Goal: Task Accomplishment & Management: Use online tool/utility

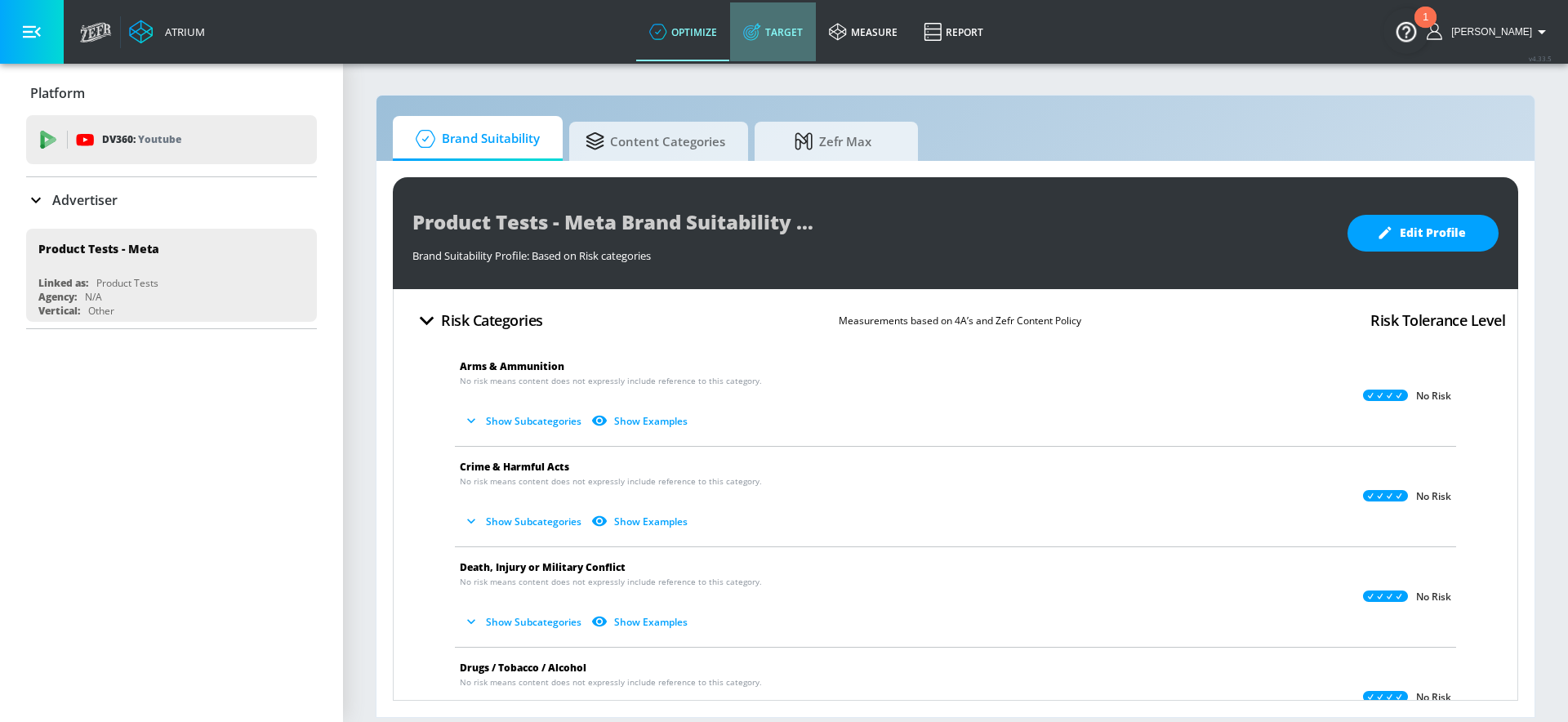
click at [789, 45] on link "Target" at bounding box center [773, 32] width 86 height 59
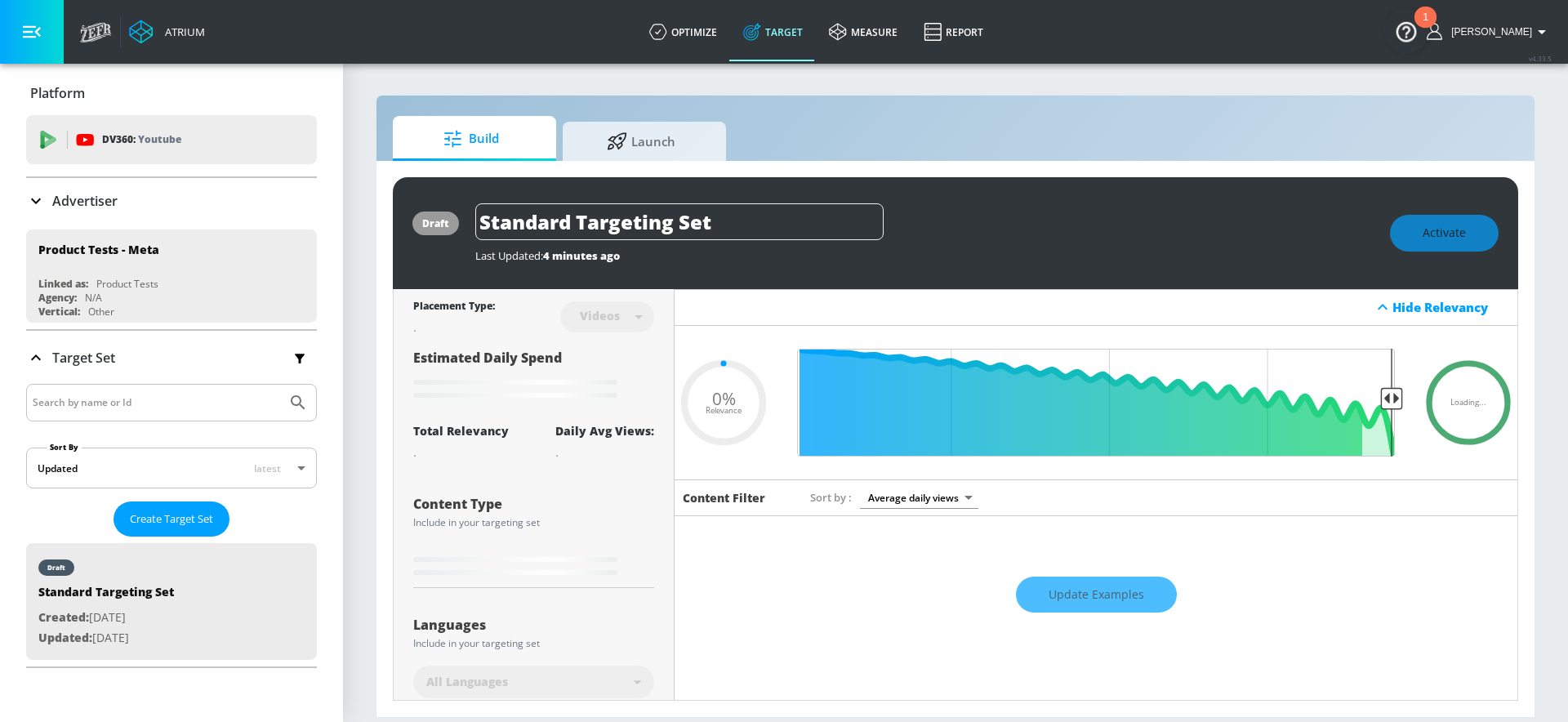
type input "0.05"
click at [210, 188] on div "Advertiser" at bounding box center [171, 201] width 291 height 46
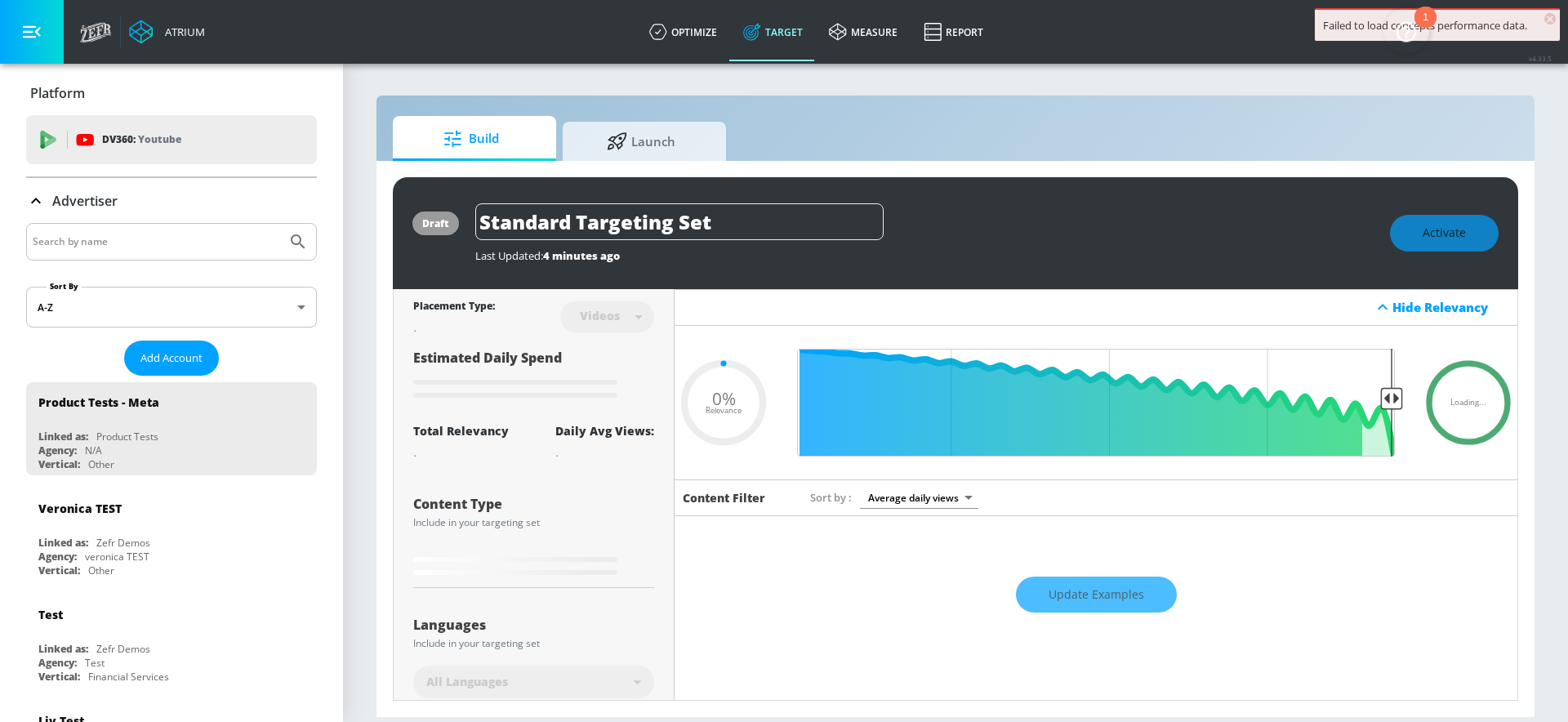
click at [117, 239] on input "Search by name" at bounding box center [156, 242] width 248 height 22
type input "nestle"
click at [280, 224] on button "Submit Search" at bounding box center [298, 242] width 36 height 36
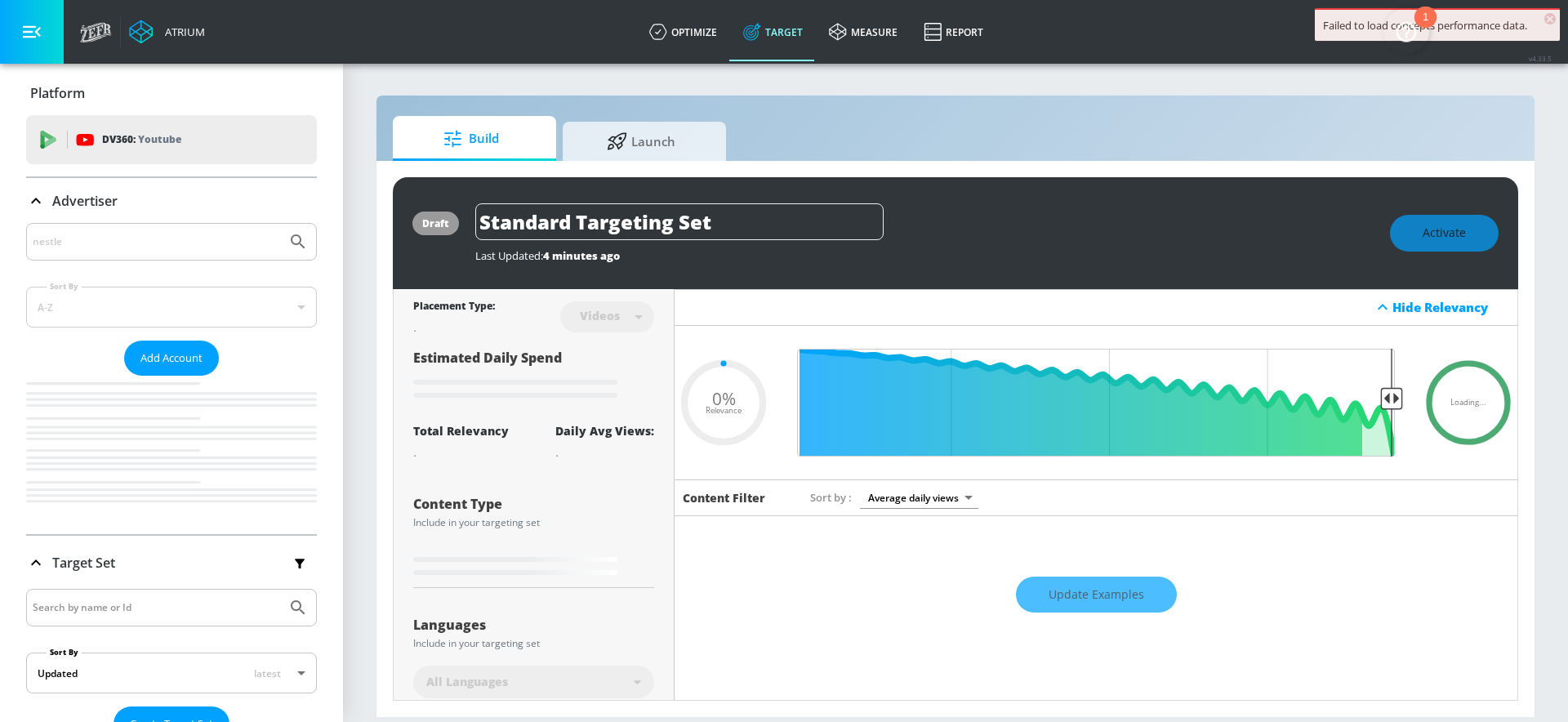
type input "0.67"
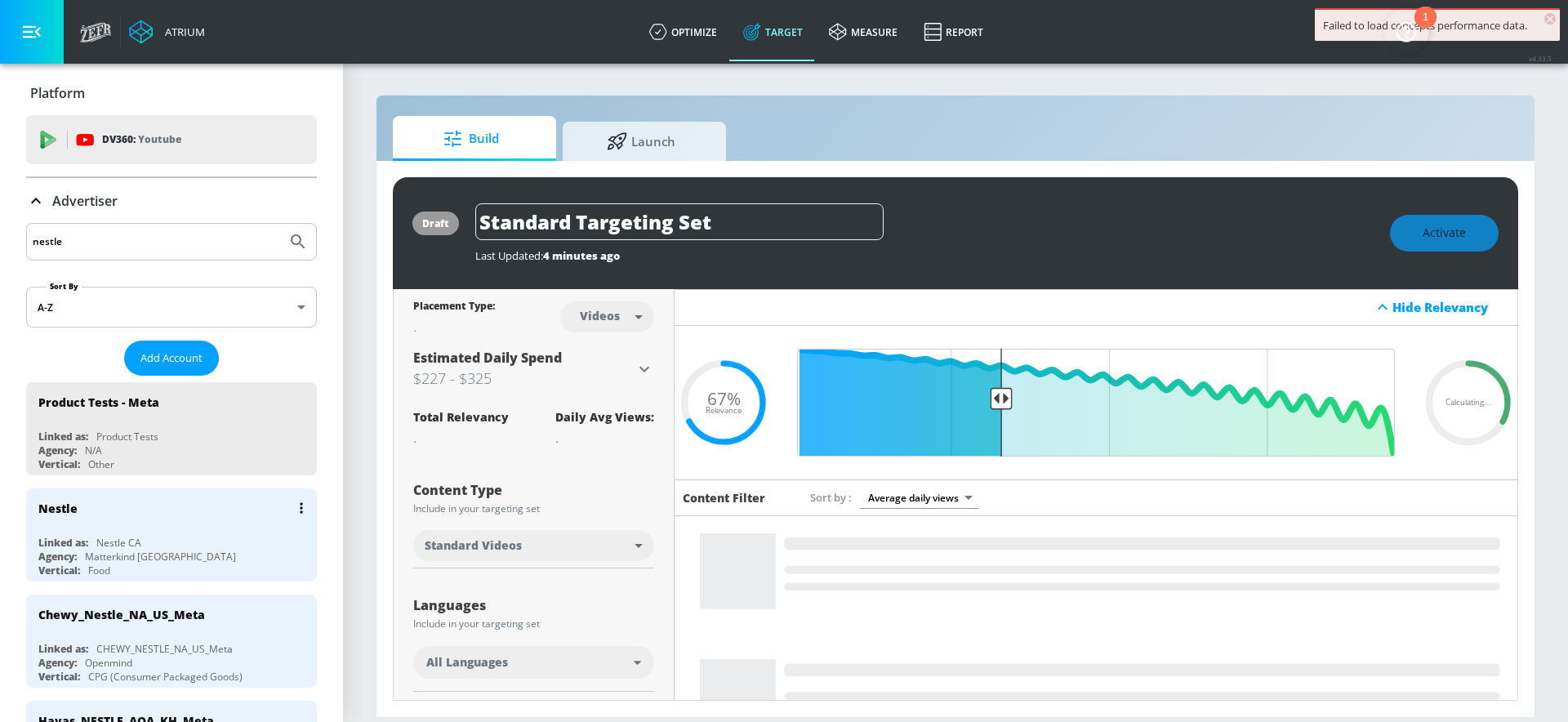
click at [98, 541] on div "Nestle CA" at bounding box center [119, 542] width 45 height 14
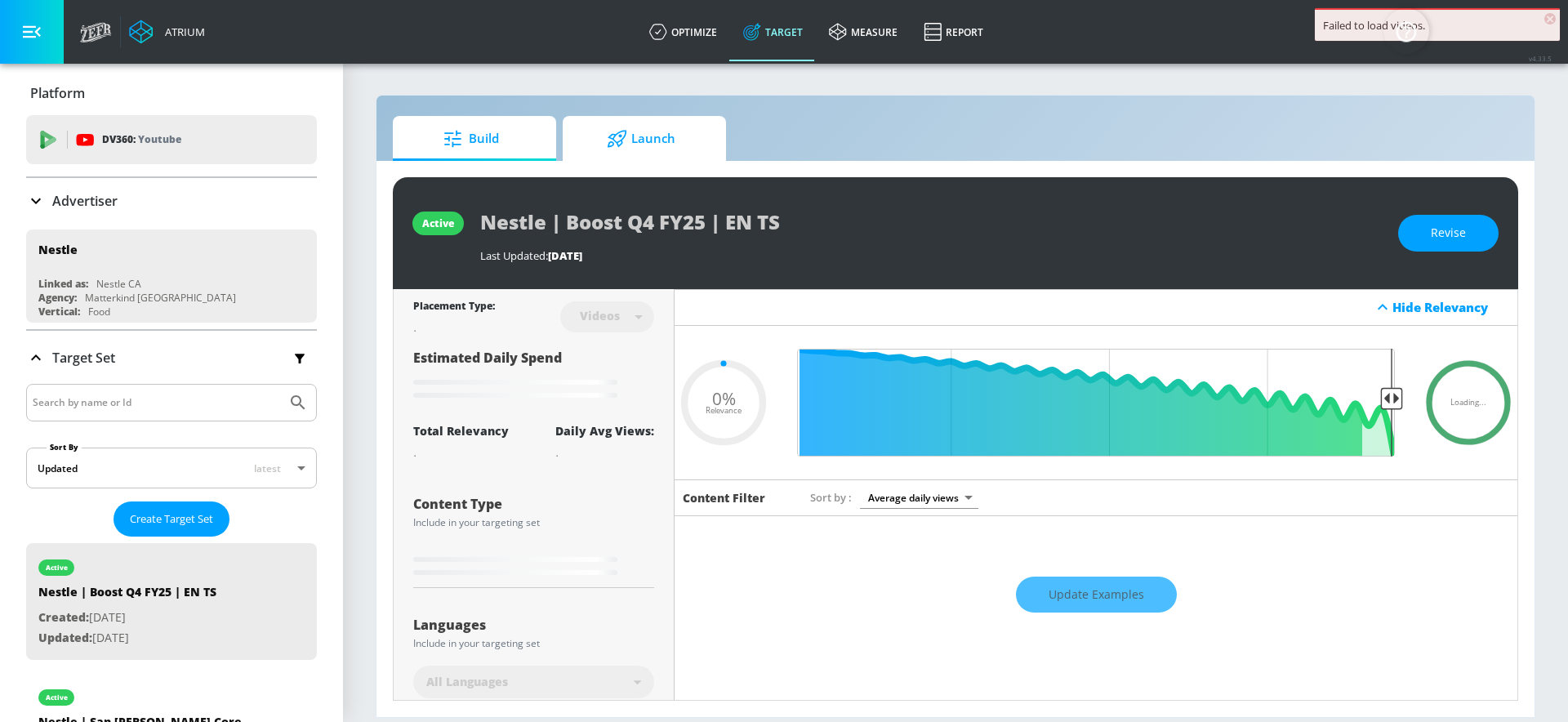
type input "0.05"
click at [665, 151] on span "Launch" at bounding box center [641, 138] width 124 height 39
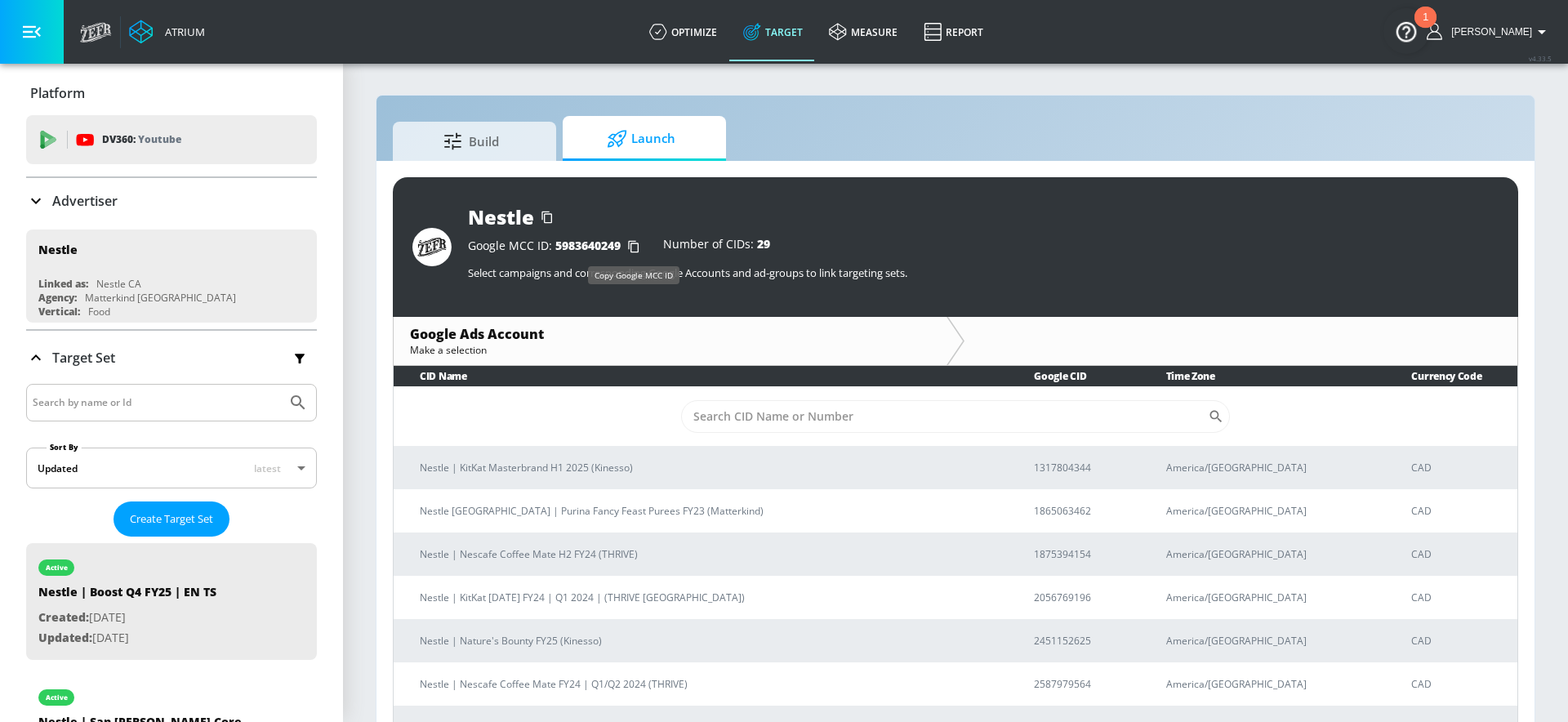
click at [637, 251] on icon "button" at bounding box center [634, 246] width 26 height 26
